Goal: Ask a question: Seek information or help from site administrators or community

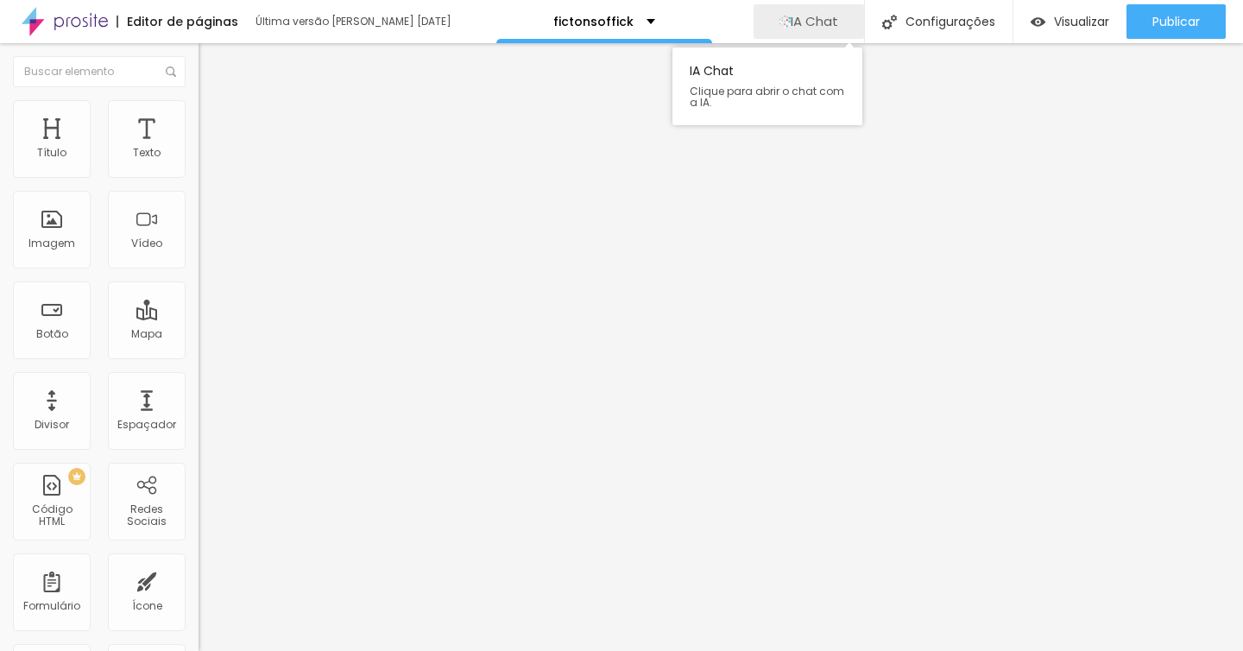
click at [824, 27] on span "IA Chat" at bounding box center [814, 21] width 47 height 15
click at [837, 26] on button "IA Chat" at bounding box center [808, 21] width 110 height 35
click at [815, 17] on span "IA Chat" at bounding box center [814, 21] width 47 height 15
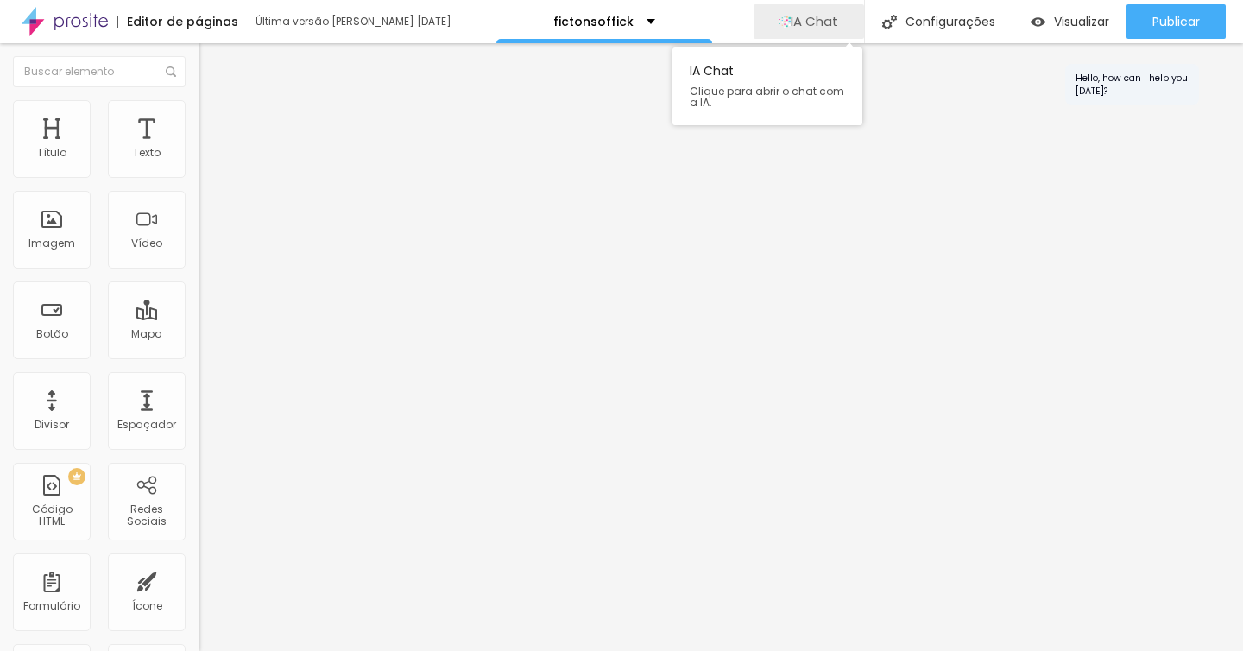
click at [815, 17] on span "IA Chat" at bounding box center [814, 21] width 47 height 15
click at [839, 28] on button "IA Chat" at bounding box center [808, 21] width 110 height 35
click at [822, 25] on span "IA Chat" at bounding box center [814, 21] width 47 height 15
click at [832, 37] on div "IA Chat" at bounding box center [808, 21] width 59 height 35
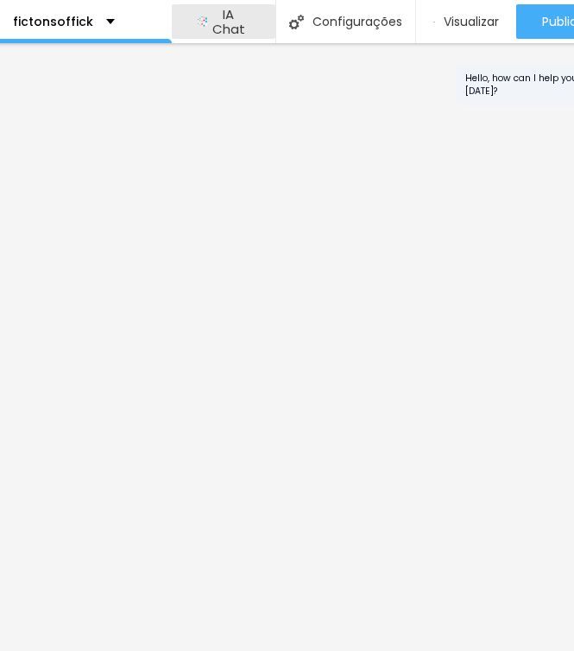
scroll to position [0, 531]
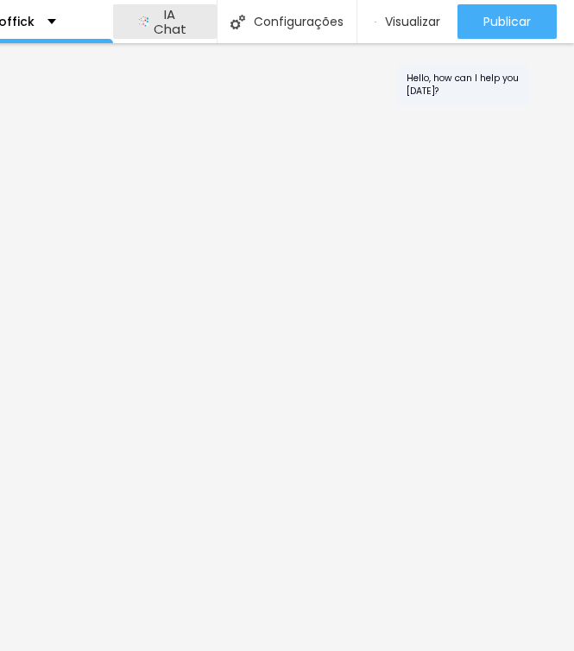
click at [451, 346] on div at bounding box center [480, 347] width 188 height 608
